Goal: Information Seeking & Learning: Learn about a topic

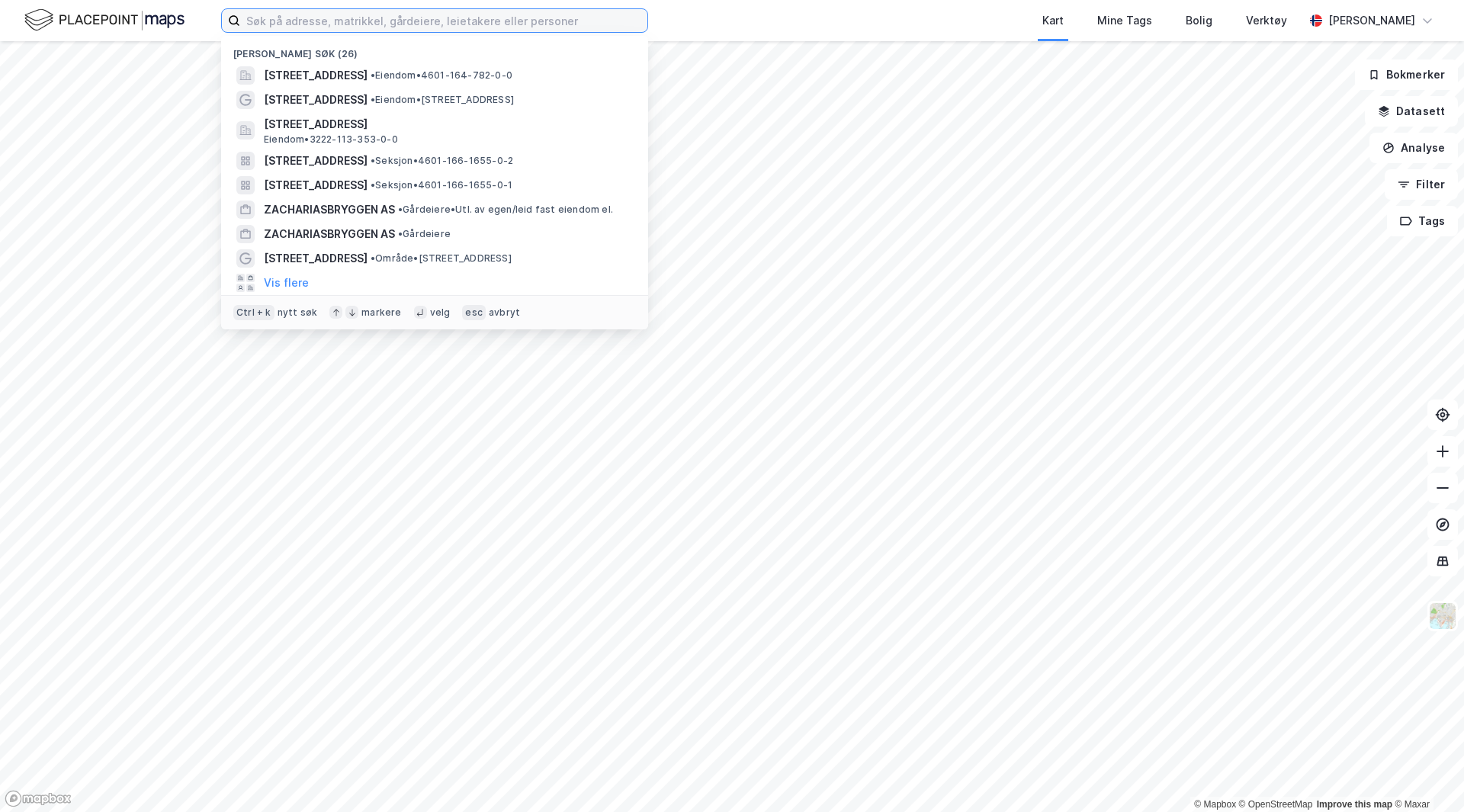
click at [427, 20] on input at bounding box center [443, 20] width 407 height 23
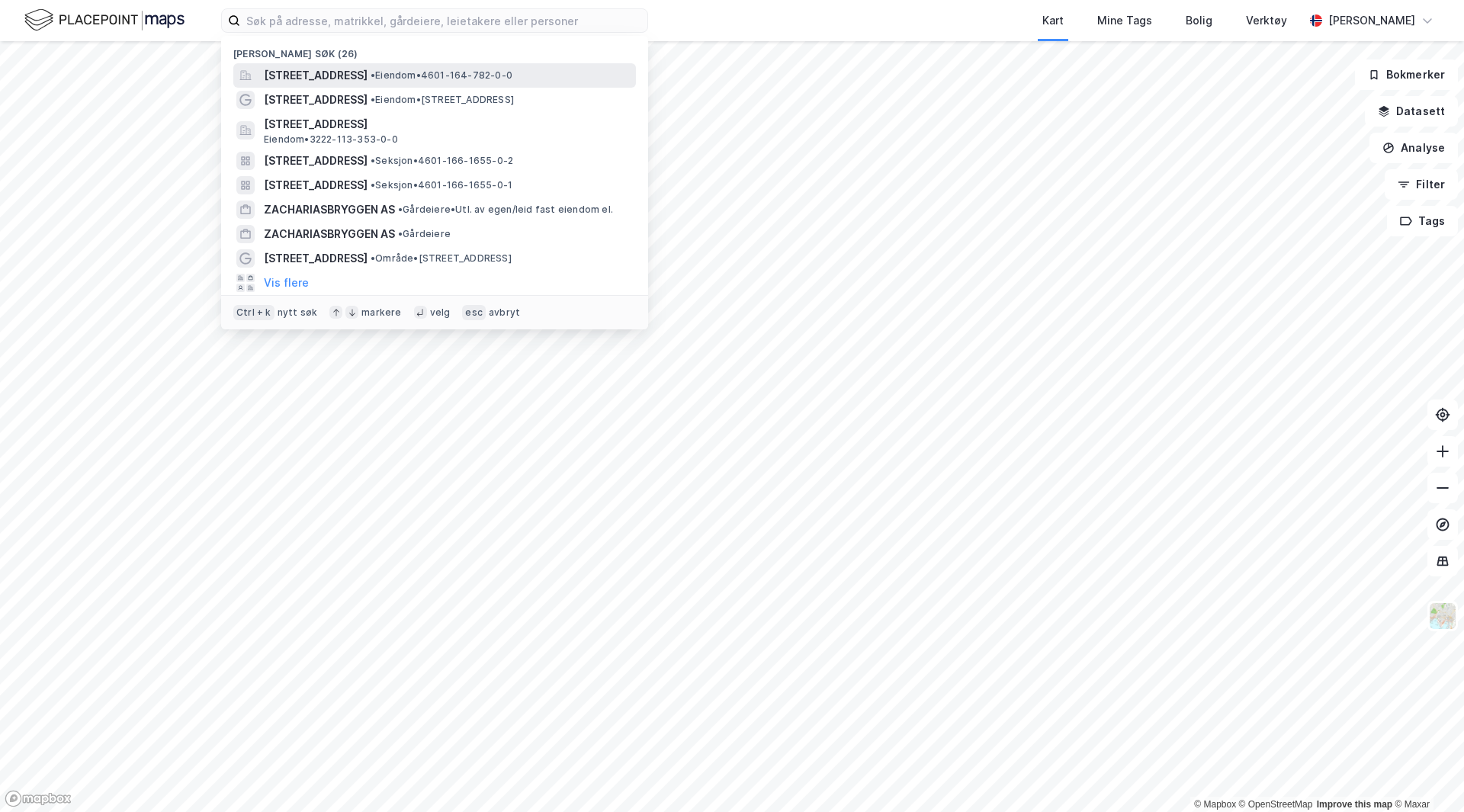
click at [346, 71] on span "[STREET_ADDRESS]" at bounding box center [316, 75] width 104 height 18
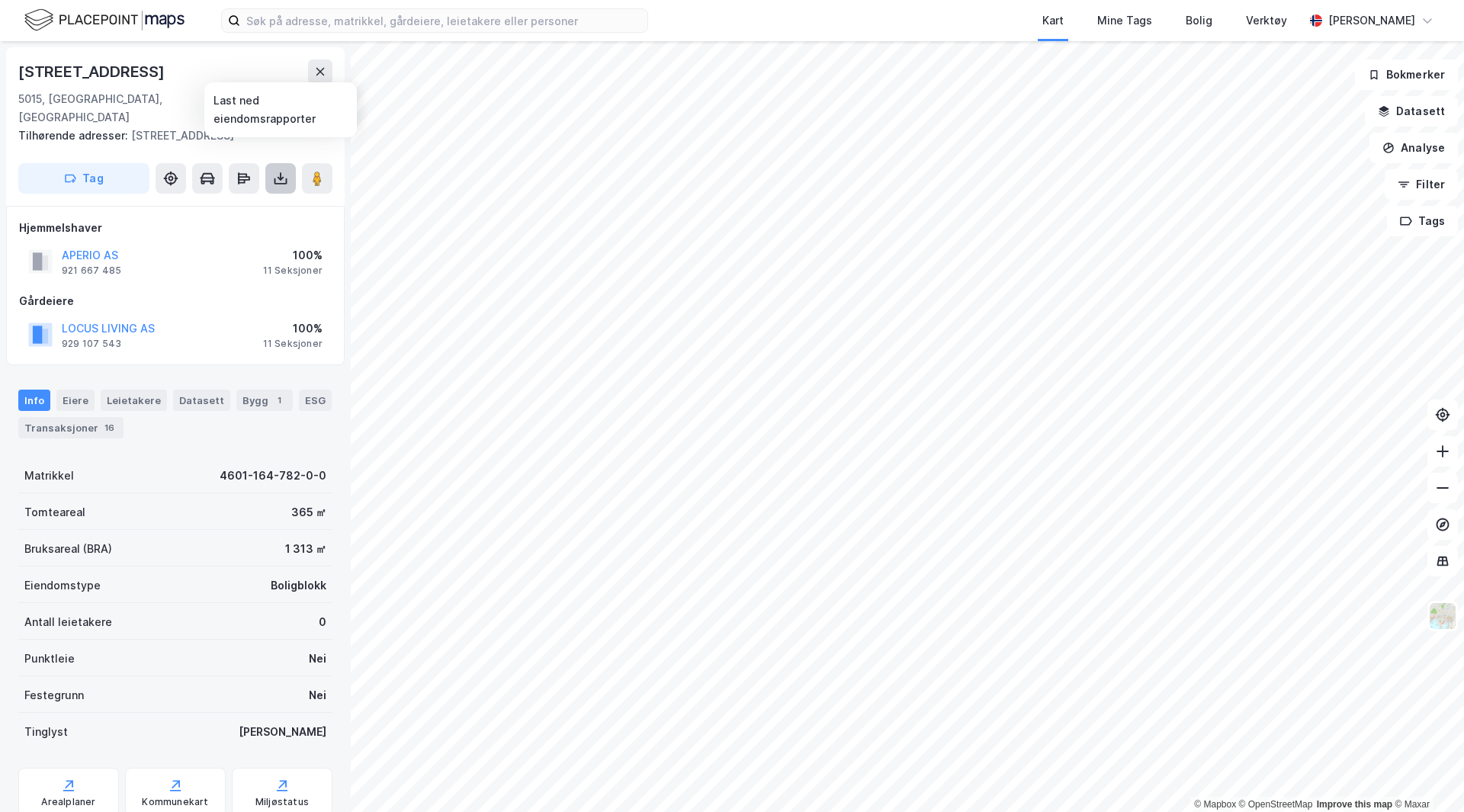
click at [275, 171] on icon at bounding box center [280, 178] width 15 height 15
click at [228, 263] on div "Hjemmelshaver APERIO AS 921 667 485 100% 11 Seksjoner Gårdeiere LOCUS LIVING AS…" at bounding box center [175, 286] width 312 height 135
click at [205, 371] on div "Info Eiere Leietakere Datasett 1 Bygg 1 ESG Transaksjoner 6" at bounding box center [175, 407] width 351 height 73
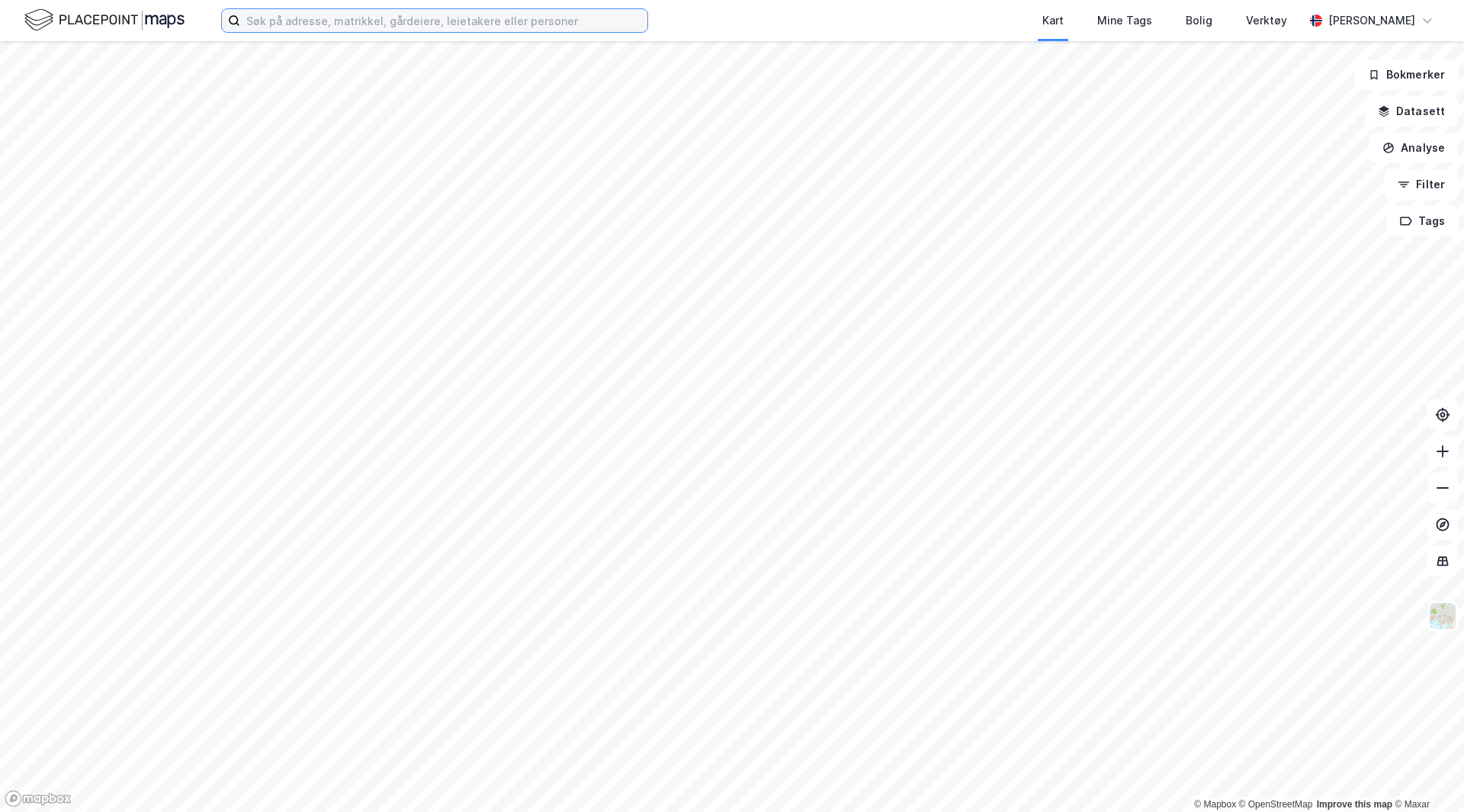
click at [497, 26] on input at bounding box center [443, 20] width 407 height 23
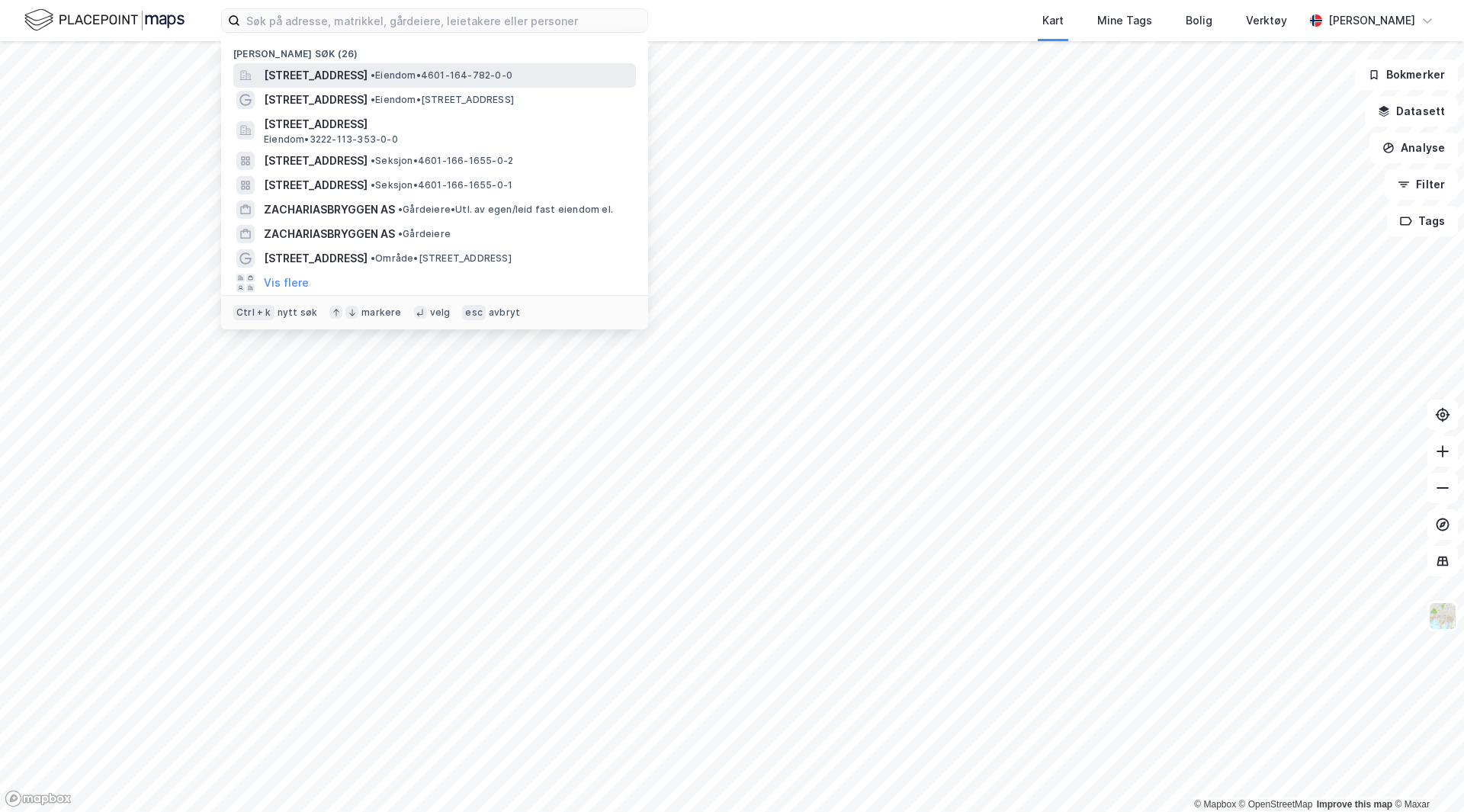
click at [360, 73] on span "[STREET_ADDRESS]" at bounding box center [316, 75] width 104 height 18
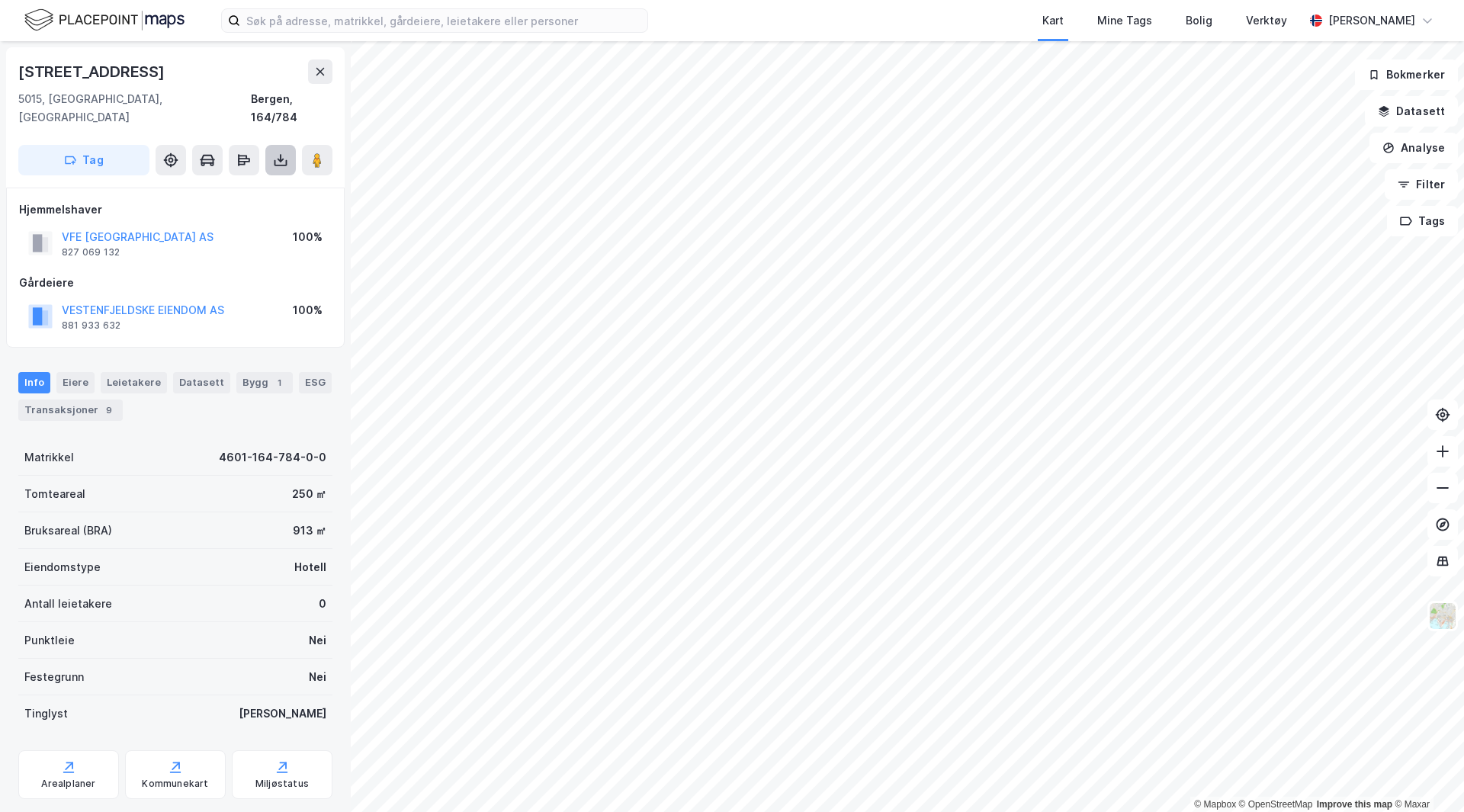
click at [274, 152] on icon at bounding box center [280, 159] width 15 height 15
click at [243, 208] on div "Last ned matrikkelrapport" at bounding box center [223, 215] width 126 height 12
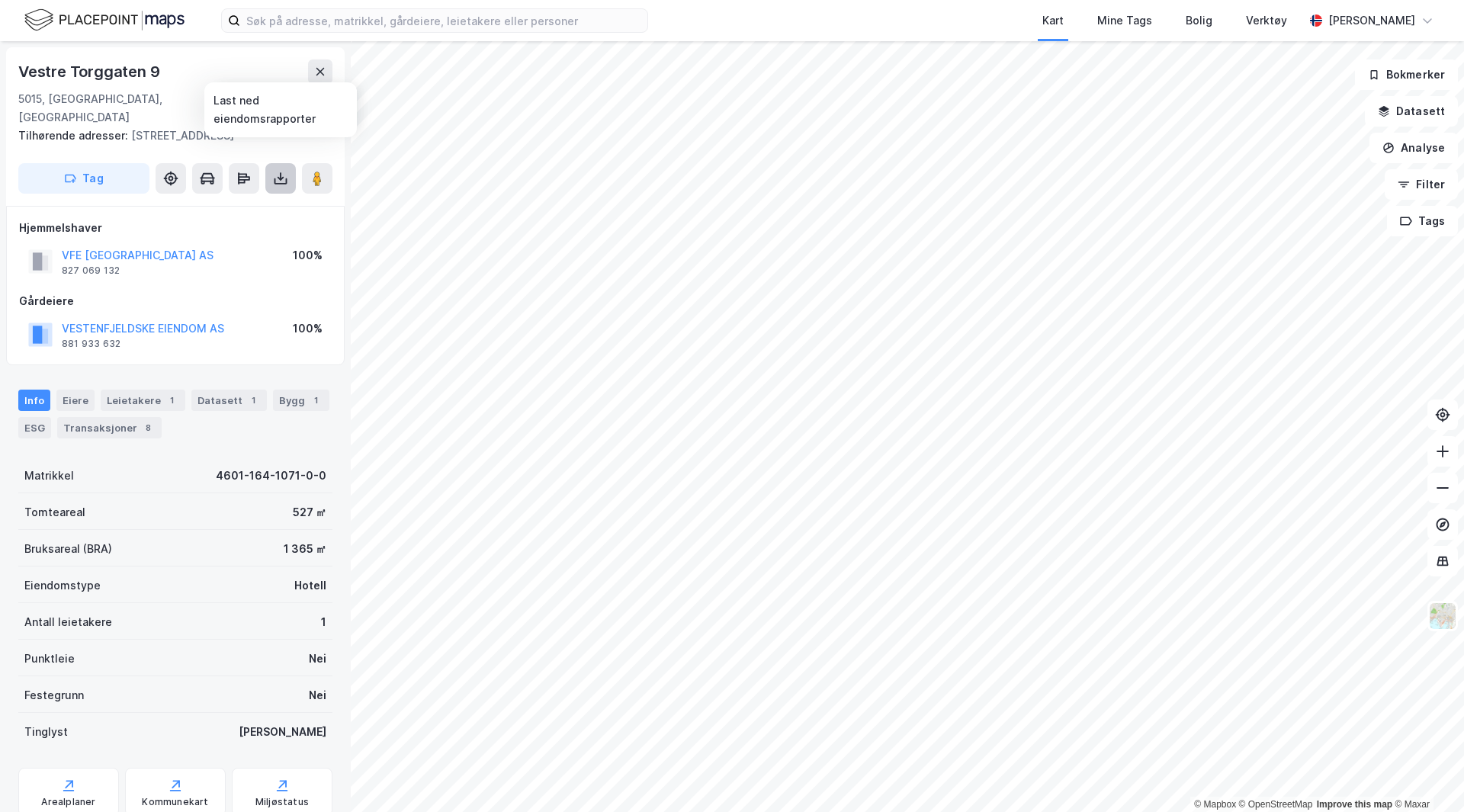
click at [272, 163] on button at bounding box center [281, 178] width 31 height 31
click at [260, 227] on div "Last ned matrikkelrapport" at bounding box center [223, 233] width 126 height 12
click at [268, 165] on button at bounding box center [281, 178] width 31 height 31
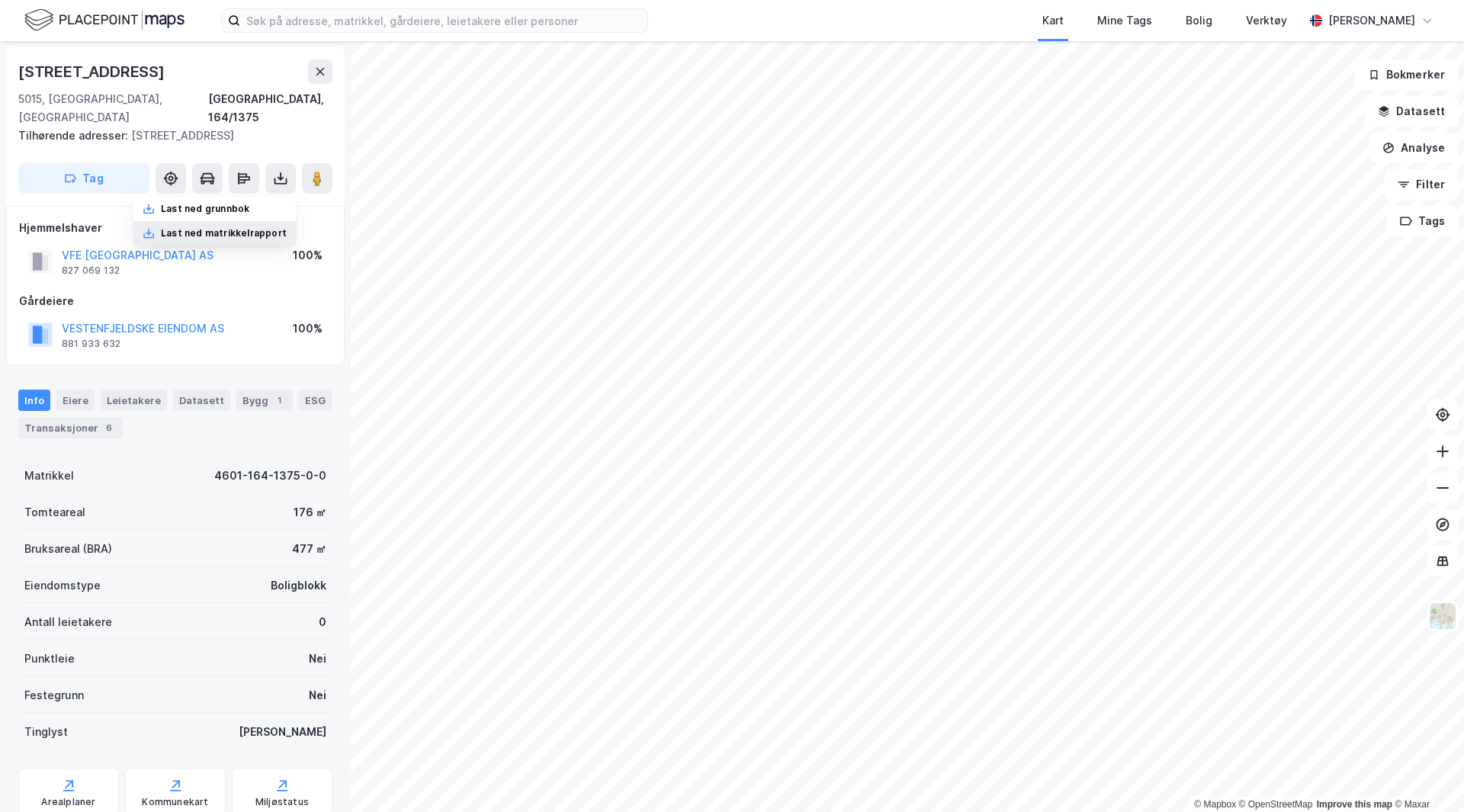
click at [230, 227] on div "Last ned matrikkelrapport" at bounding box center [223, 233] width 126 height 12
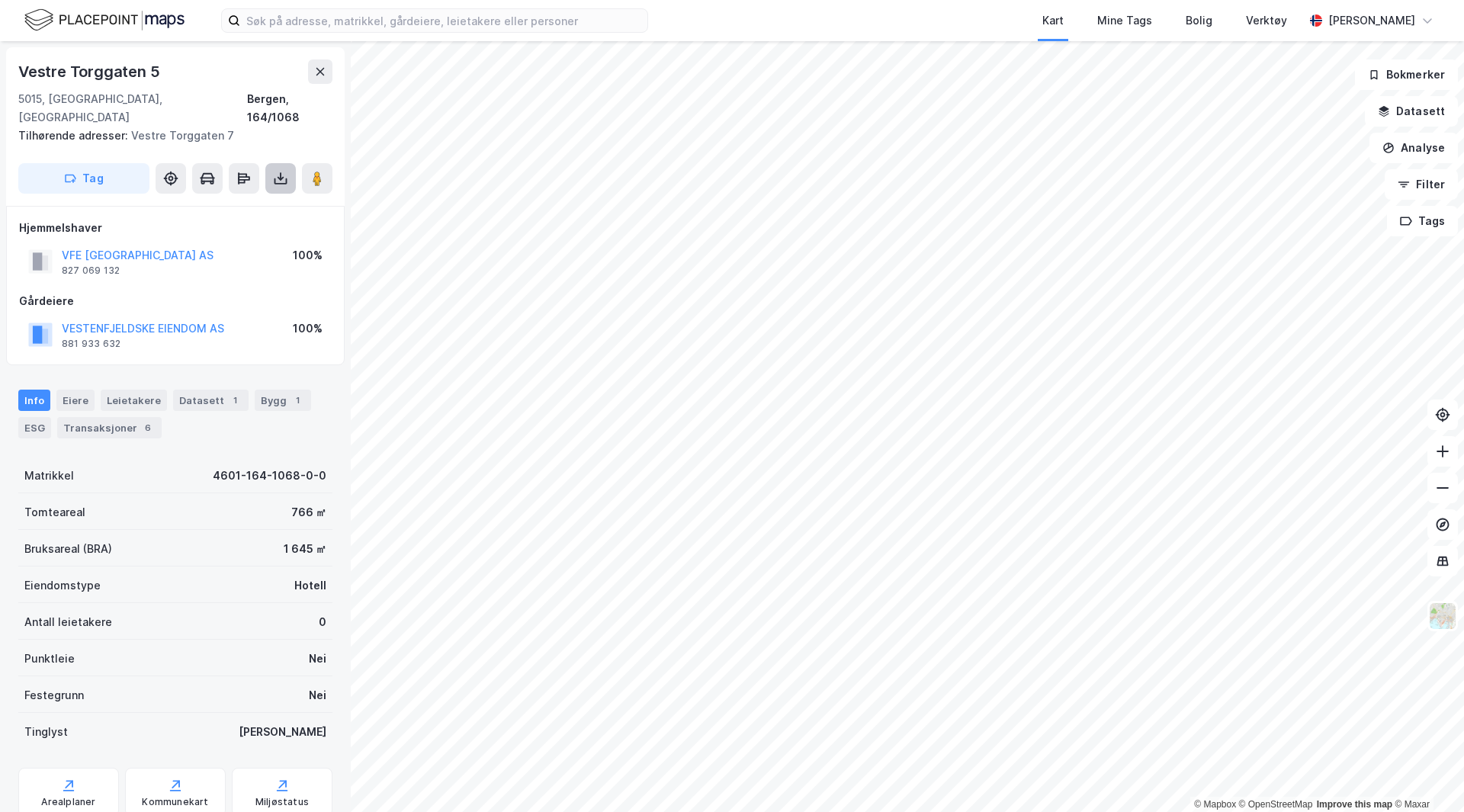
click at [282, 176] on icon at bounding box center [280, 178] width 6 height 4
click at [260, 227] on div "Last ned matrikkelrapport" at bounding box center [223, 233] width 126 height 12
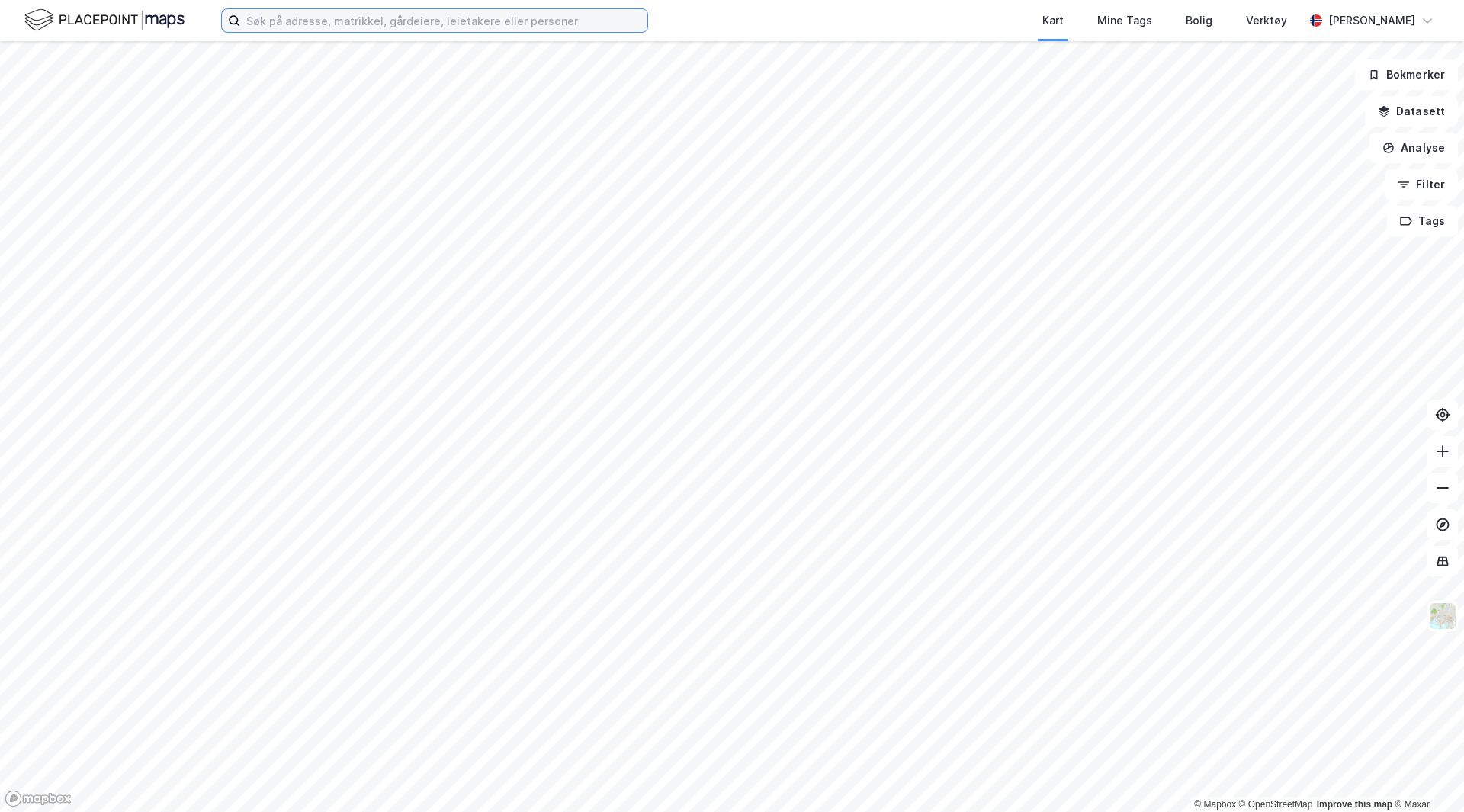
click at [530, 23] on input at bounding box center [443, 20] width 407 height 23
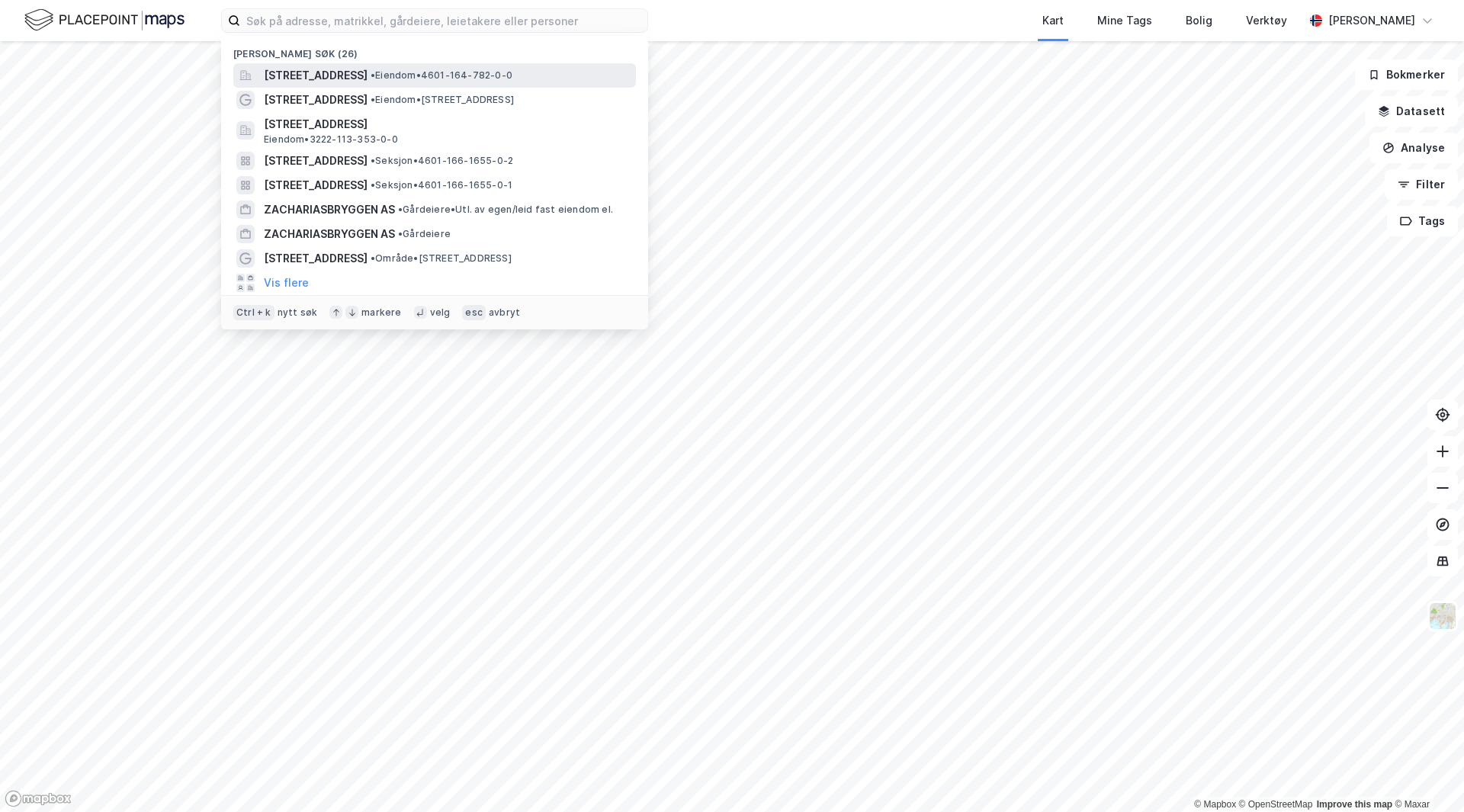
click at [368, 77] on span "[STREET_ADDRESS]" at bounding box center [316, 75] width 104 height 18
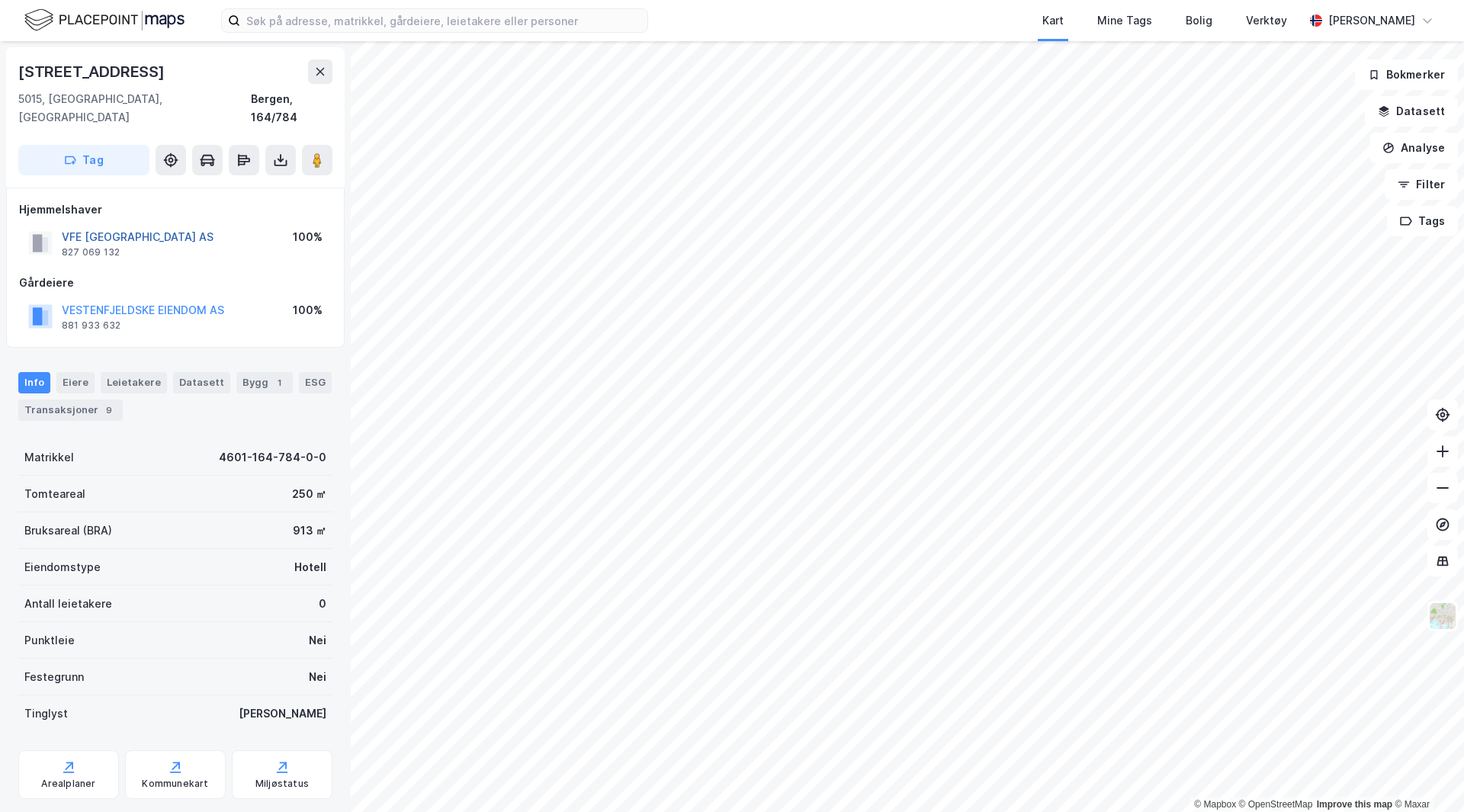
click at [0, 0] on button "VFE [GEOGRAPHIC_DATA] AS" at bounding box center [0, 0] width 0 height 0
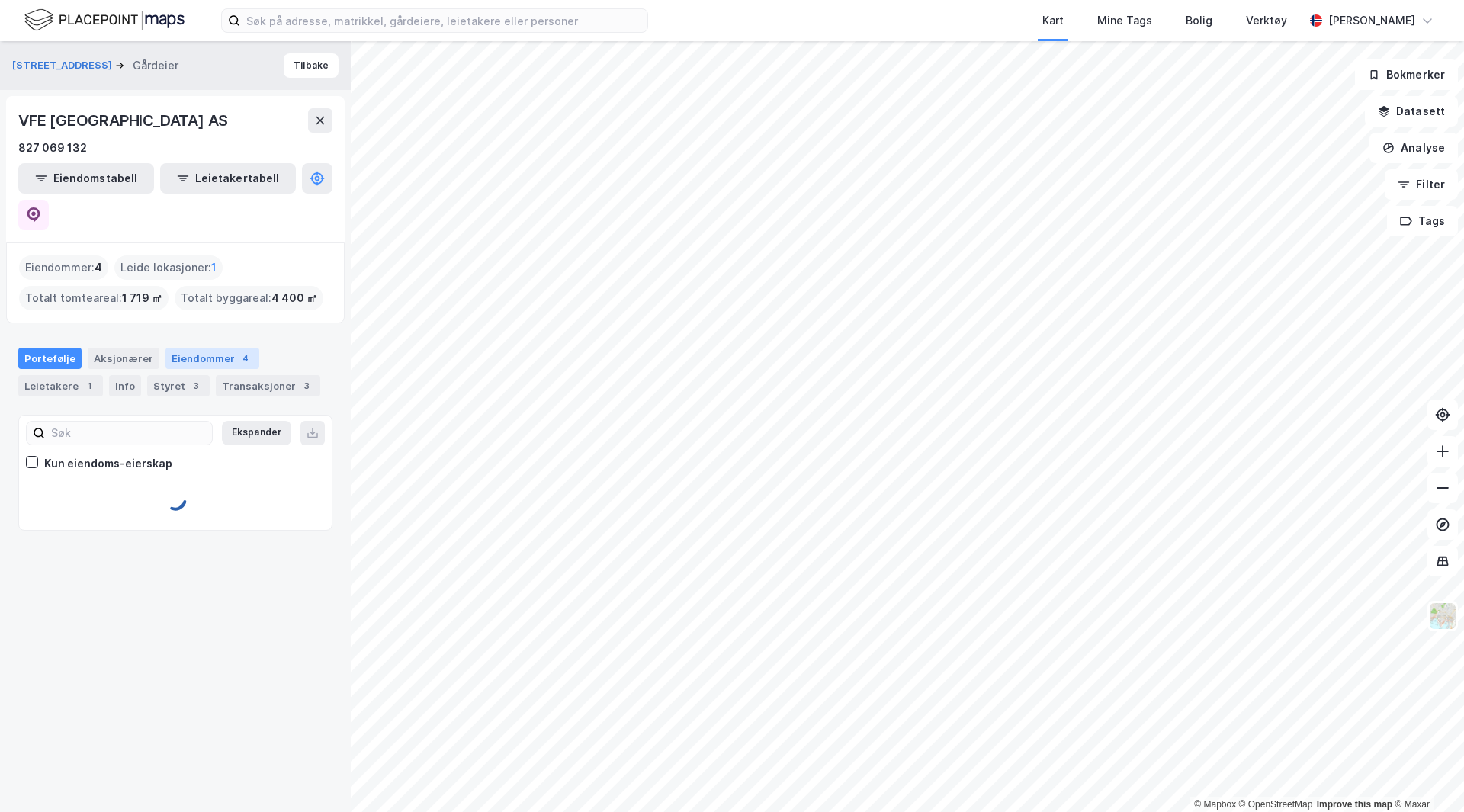
click at [187, 347] on div "Eiendommer 4" at bounding box center [212, 358] width 94 height 21
